Goal: Information Seeking & Learning: Learn about a topic

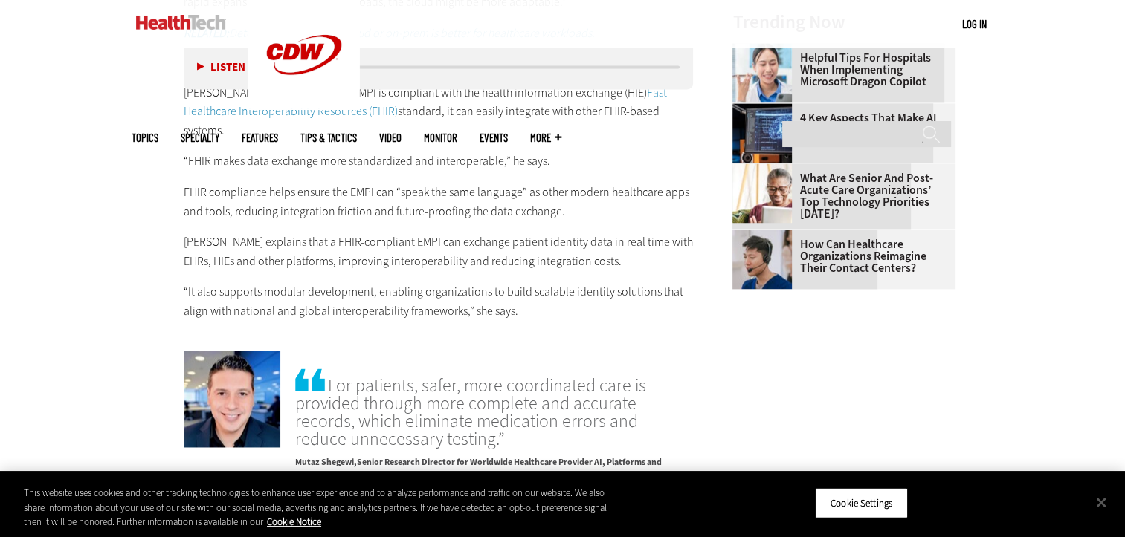
scroll to position [2087, 0]
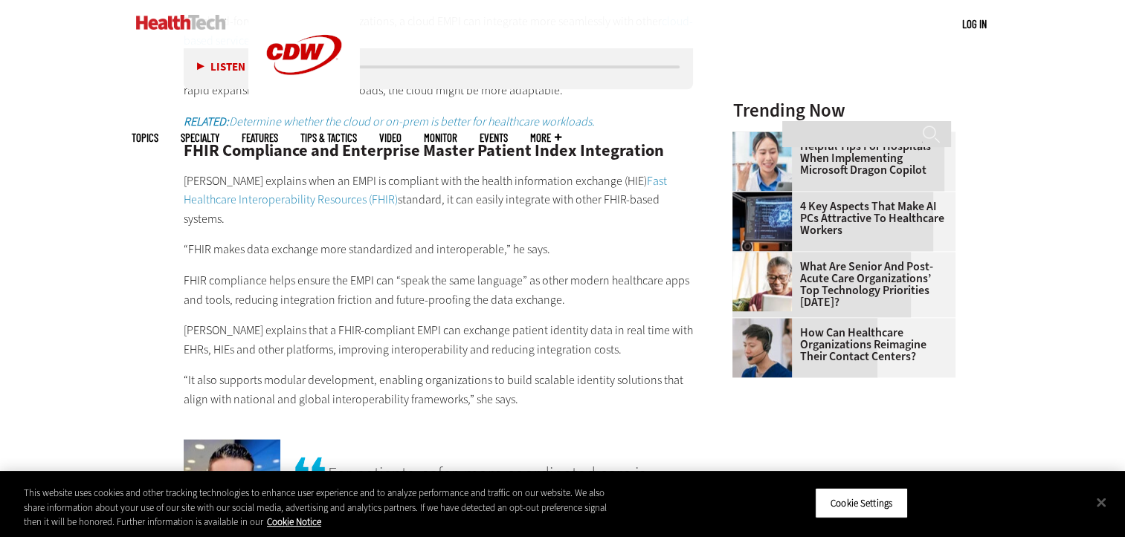
scroll to position [1932, 0]
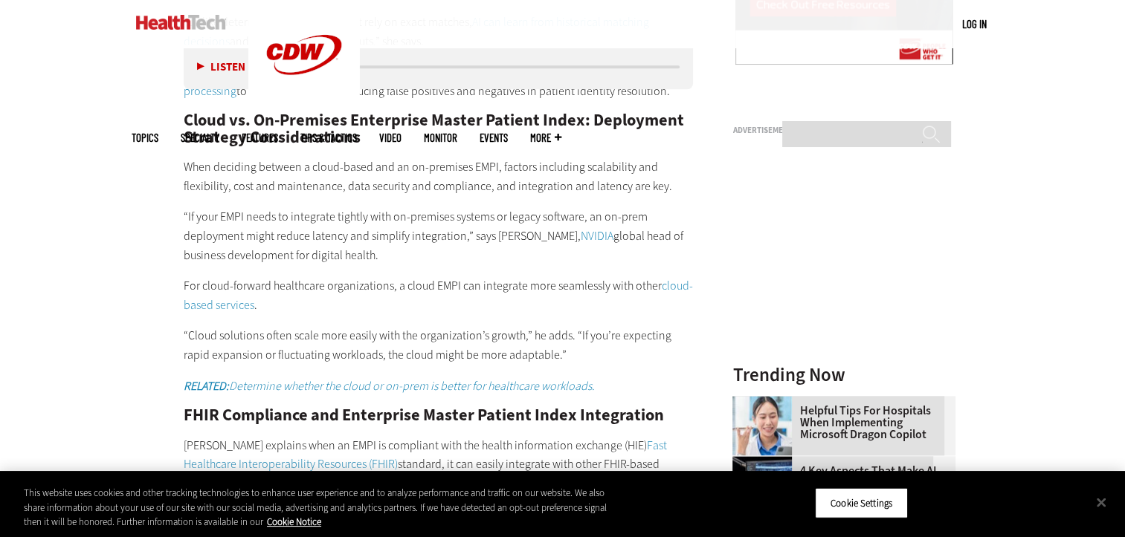
scroll to position [1741, 0]
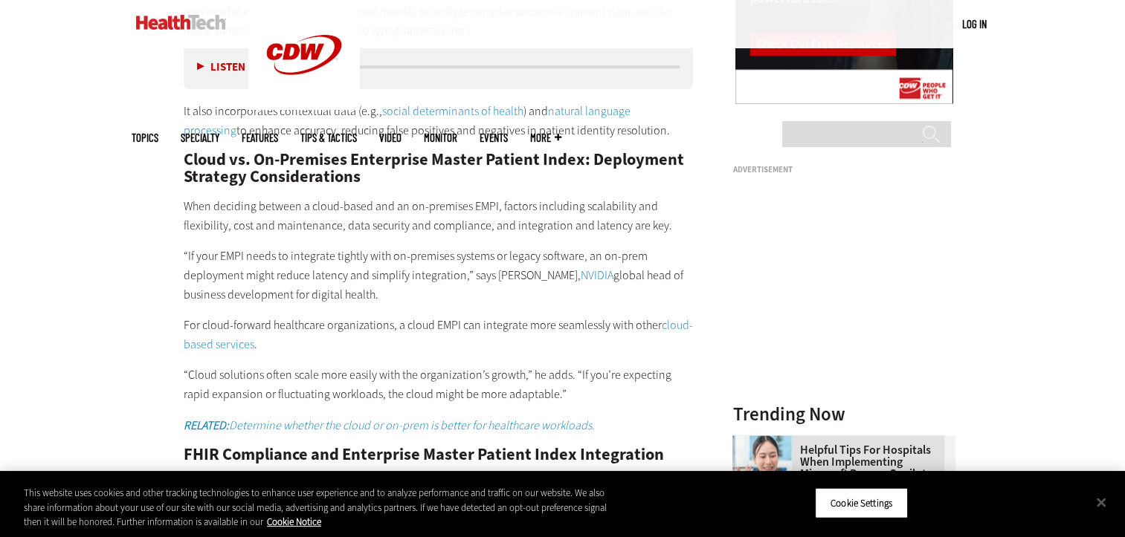
scroll to position [1700, 0]
